Goal: Information Seeking & Learning: Learn about a topic

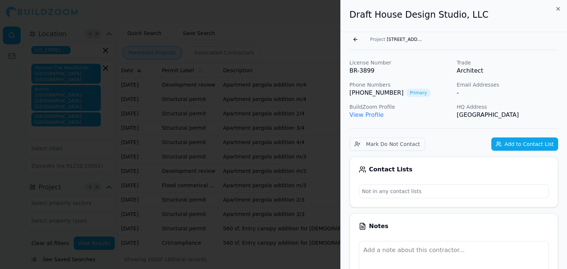
scroll to position [118, 0]
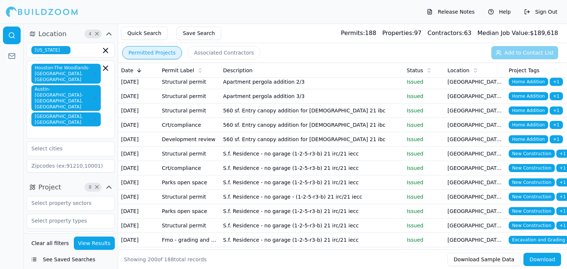
click at [298, 161] on td "S.f. Residence - no garage (1-2-5-r3-b) 21 irc/21 iecc" at bounding box center [311, 154] width 183 height 14
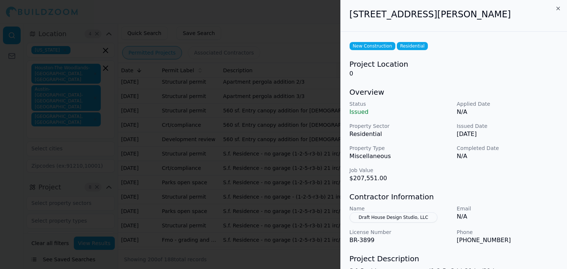
scroll to position [0, 0]
click at [285, 174] on div at bounding box center [283, 134] width 567 height 269
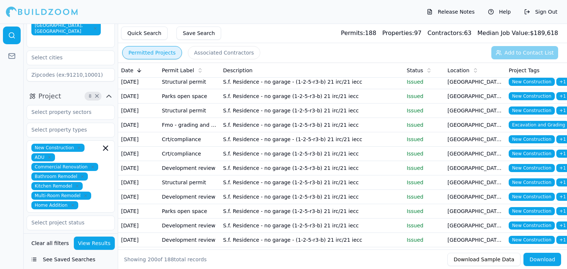
scroll to position [92, 0]
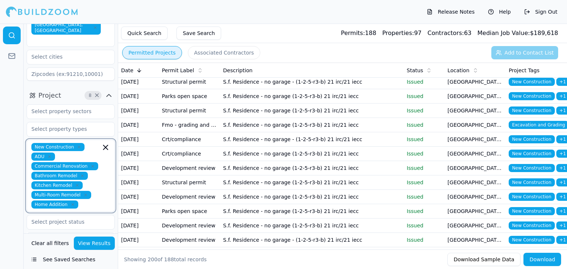
click at [95, 201] on input "text" at bounding box center [91, 205] width 20 height 8
click at [55, 227] on div "Demolition" at bounding box center [70, 233] width 84 height 12
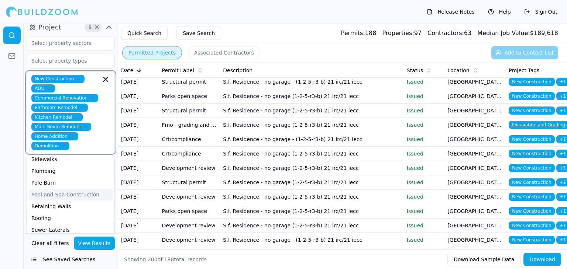
scroll to position [162, 0]
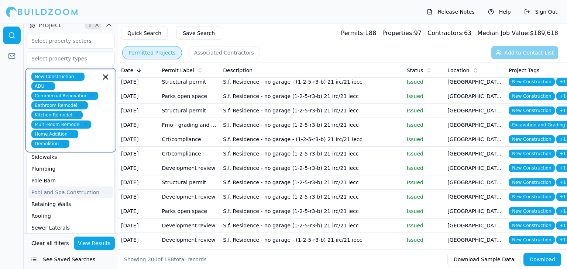
click at [87, 198] on div "Retaining Walls" at bounding box center [70, 204] width 84 height 12
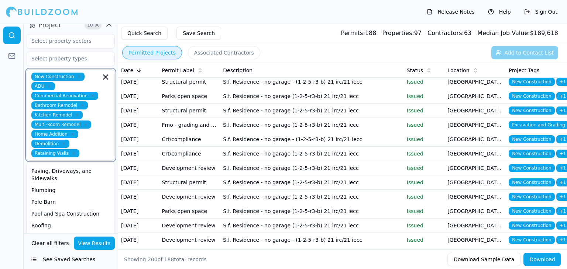
click at [73, 152] on icon "button" at bounding box center [74, 153] width 2 height 2
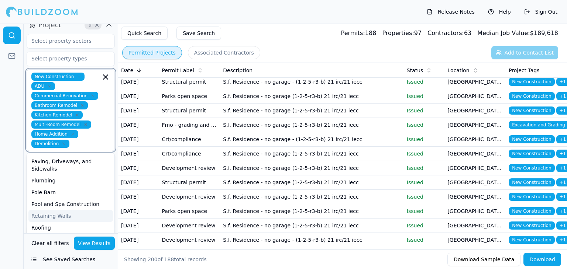
scroll to position [176, 0]
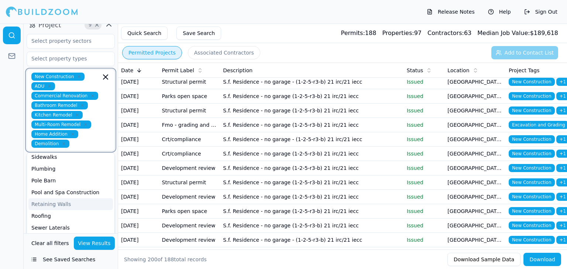
click at [81, 187] on div "Pool and Spa Construction" at bounding box center [70, 193] width 84 height 12
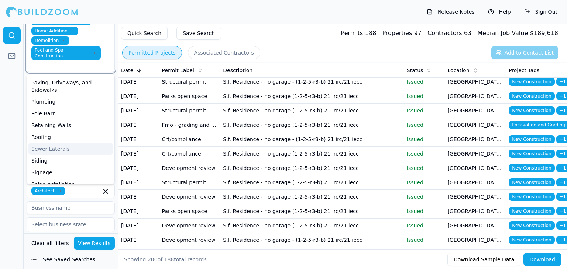
scroll to position [269, 0]
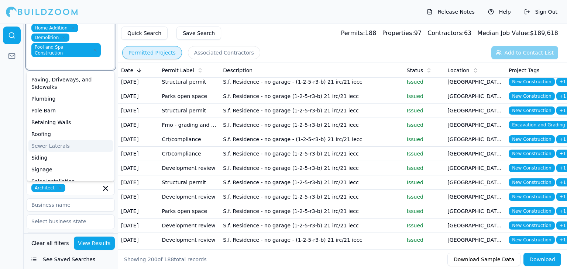
click at [55, 152] on div "Siding" at bounding box center [70, 158] width 84 height 12
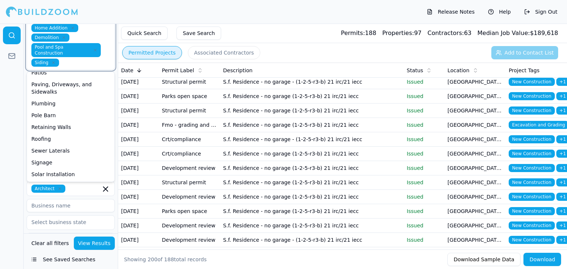
scroll to position [269, 0]
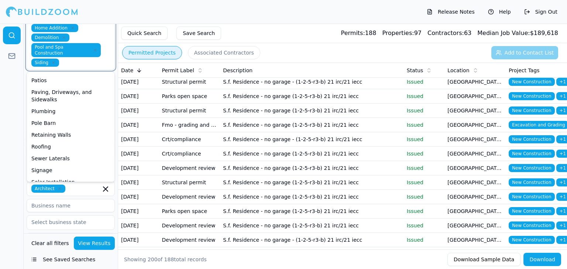
click at [50, 141] on div "Roofing" at bounding box center [70, 147] width 84 height 12
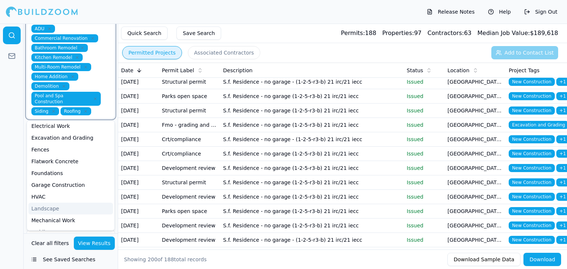
scroll to position [35, 0]
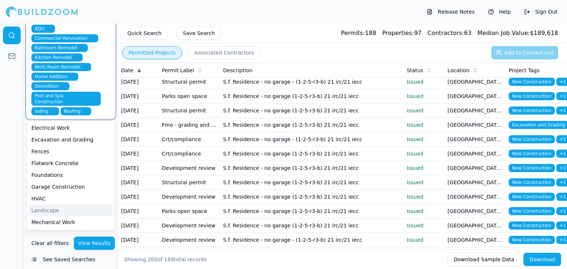
click at [74, 181] on div "Garage Construction" at bounding box center [70, 187] width 84 height 12
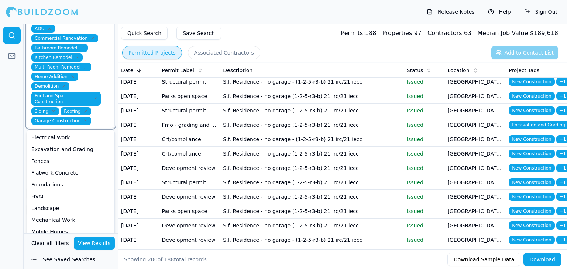
click at [59, 179] on div "Foundations" at bounding box center [70, 185] width 84 height 12
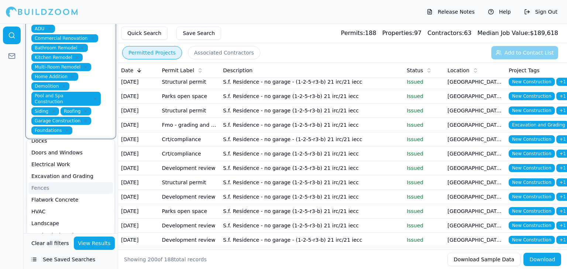
scroll to position [5, 0]
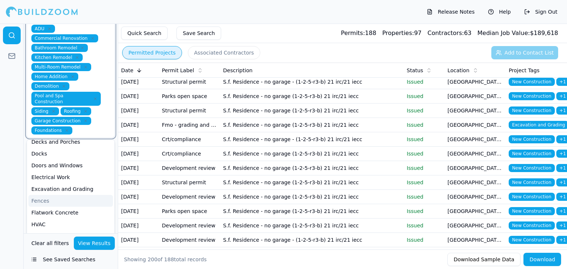
click at [73, 195] on div "Fences" at bounding box center [70, 201] width 84 height 12
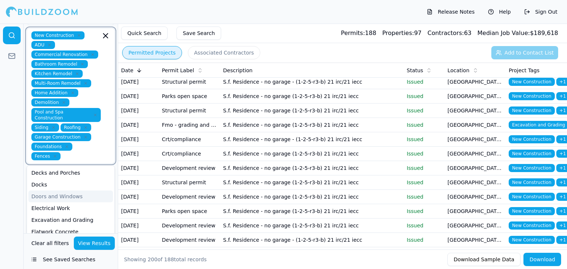
scroll to position [189, 0]
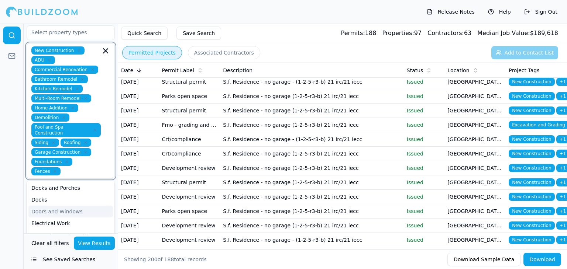
click at [69, 182] on div "Decks and Porches" at bounding box center [70, 188] width 84 height 12
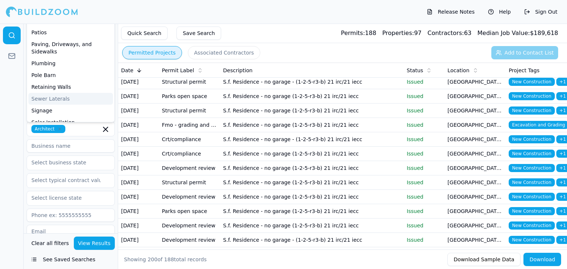
scroll to position [369, 0]
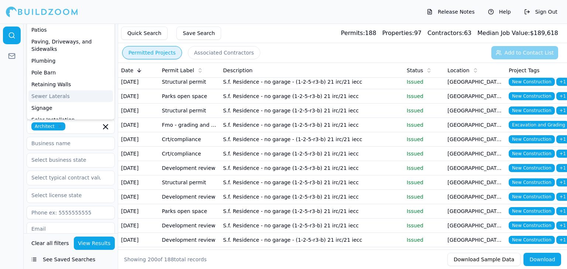
click at [96, 246] on button "View Results" at bounding box center [94, 243] width 41 height 13
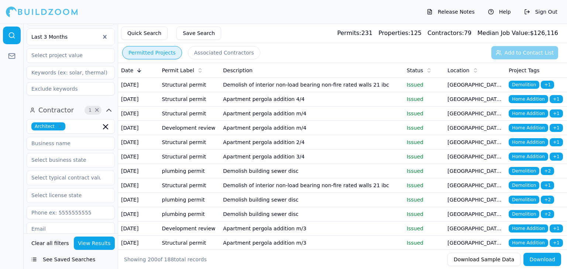
click at [388, 87] on td "Demolish of interior non-load bearing non-fire rated walls 21 ibc" at bounding box center [311, 85] width 183 height 14
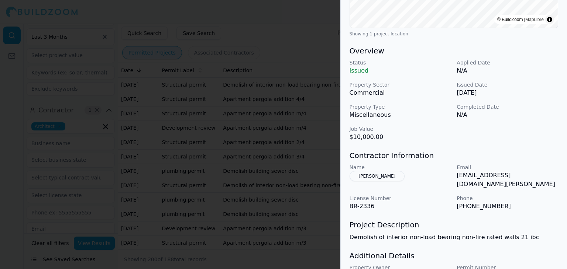
scroll to position [185, 0]
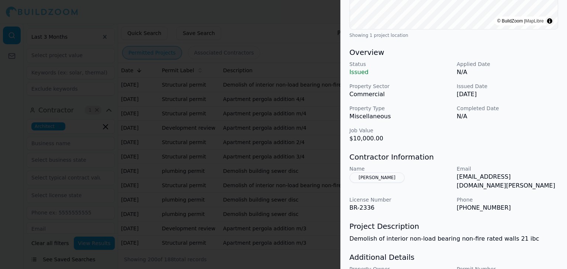
click at [382, 180] on button "[PERSON_NAME]" at bounding box center [376, 178] width 55 height 10
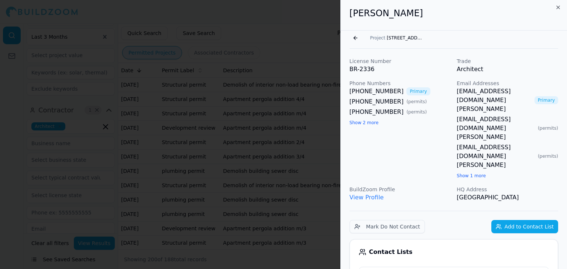
scroll to position [0, 0]
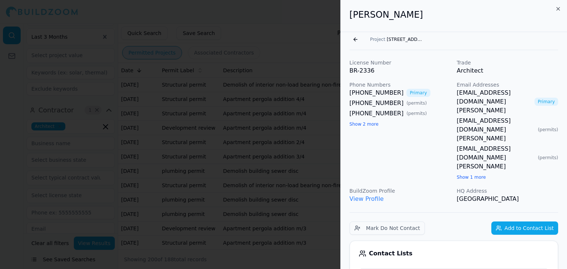
click at [368, 196] on link "View Profile" at bounding box center [366, 199] width 34 height 7
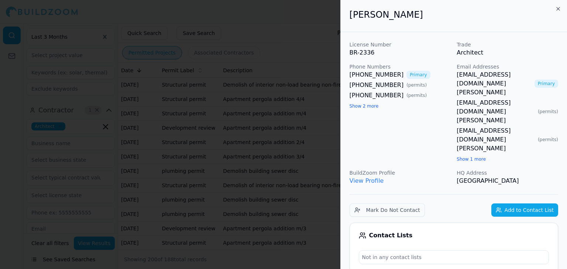
click at [256, 19] on div at bounding box center [283, 134] width 567 height 269
